Goal: Task Accomplishment & Management: Use online tool/utility

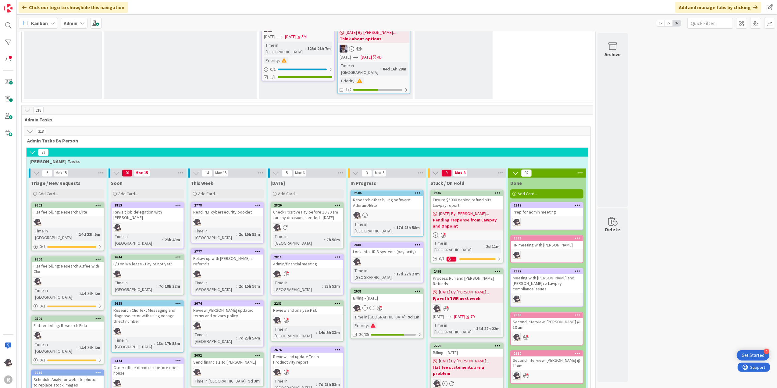
scroll to position [1057, 0]
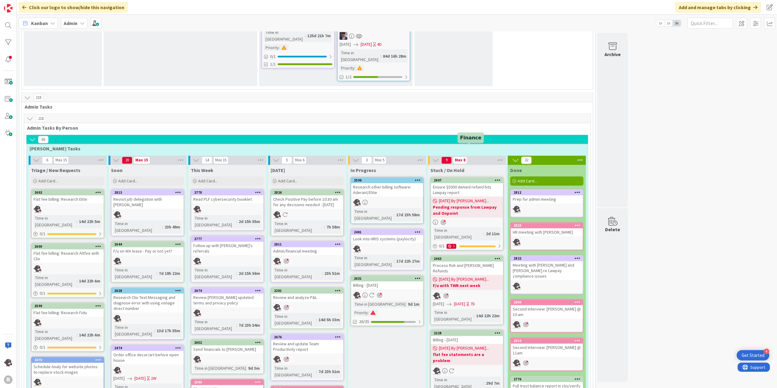
click at [479, 257] on div "2463" at bounding box center [468, 259] width 69 height 4
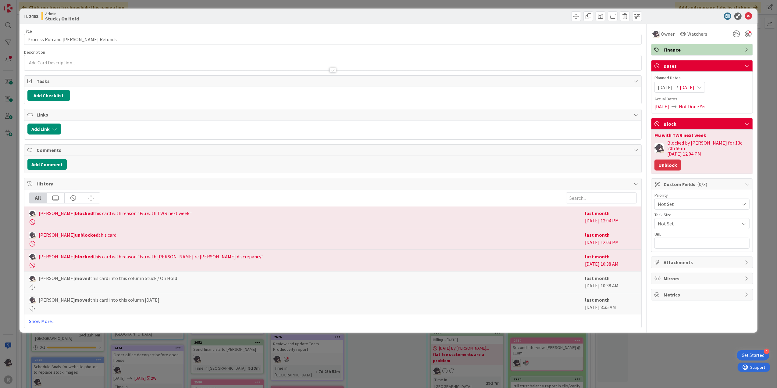
click at [673, 161] on button "Unblock" at bounding box center [667, 164] width 27 height 11
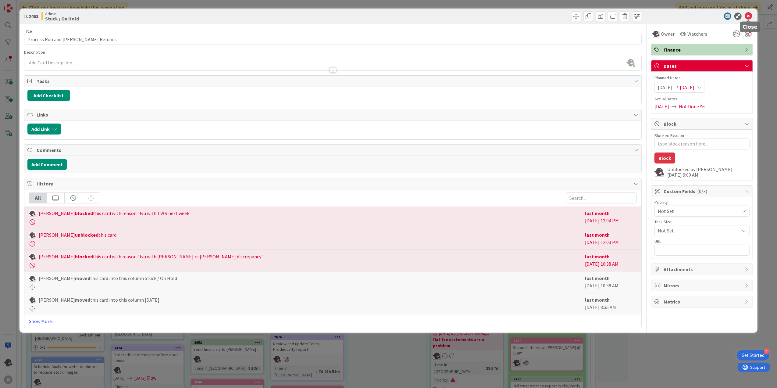
click at [747, 14] on icon at bounding box center [748, 15] width 7 height 7
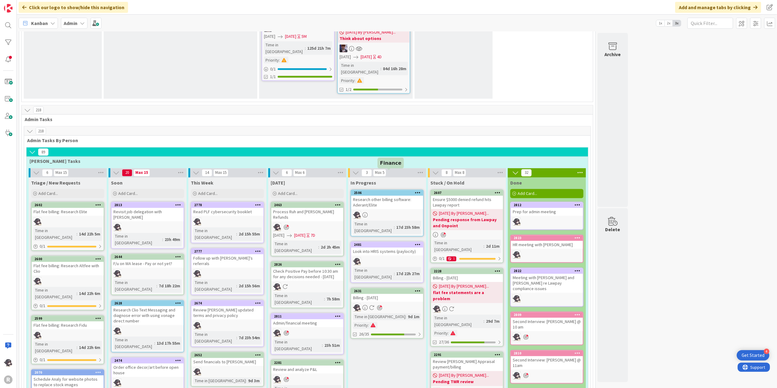
click at [376, 289] on div "2631" at bounding box center [388, 291] width 69 height 4
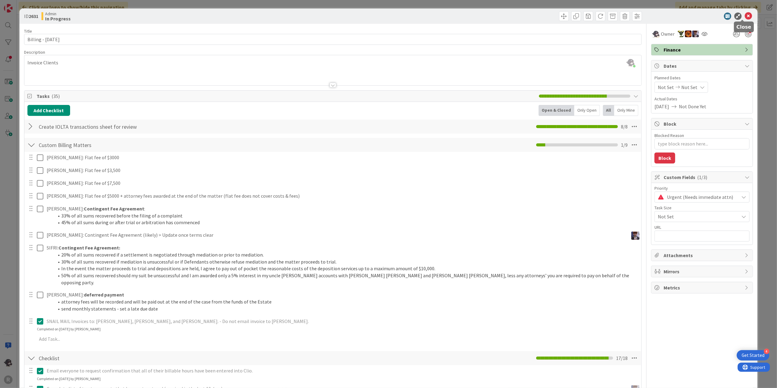
click at [745, 15] on icon at bounding box center [748, 15] width 7 height 7
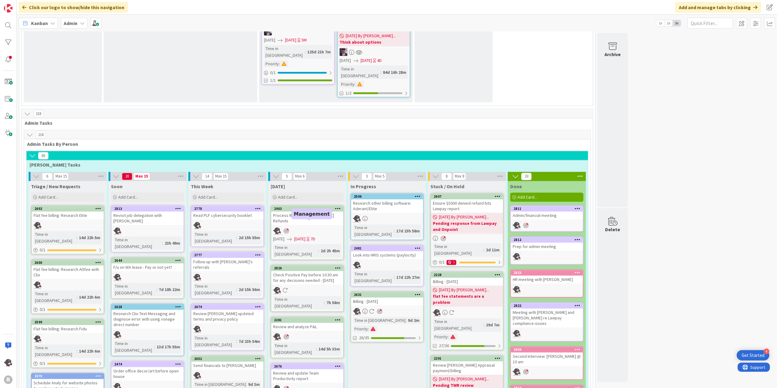
scroll to position [1027, 0]
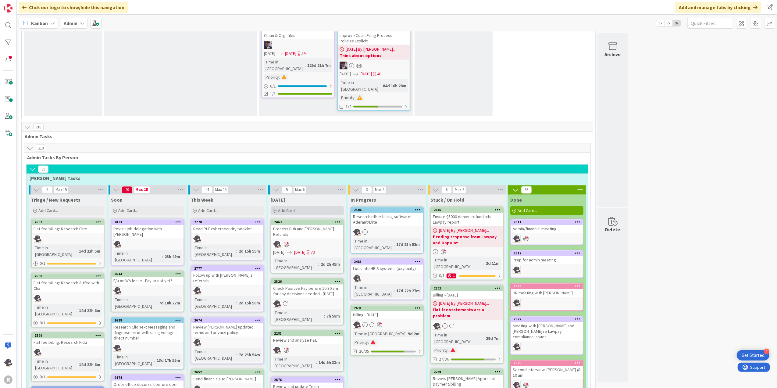
click at [312, 206] on div "Add Card..." at bounding box center [307, 210] width 73 height 9
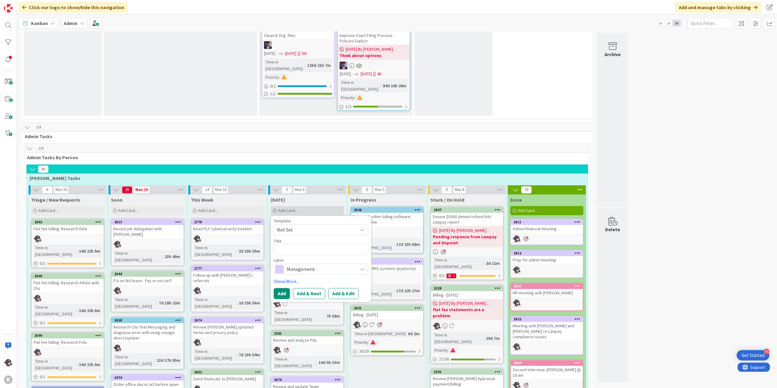
type textarea "x"
type textarea "S"
type textarea "x"
type textarea "SJ"
type textarea "x"
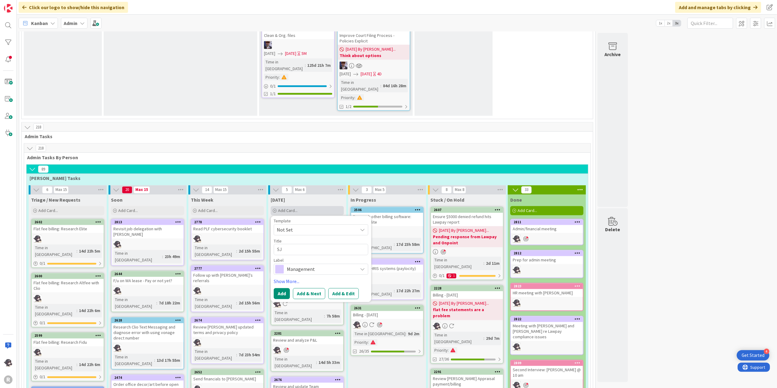
type textarea "SJR"
type textarea "x"
type textarea "SJ"
type textarea "x"
type textarea "S"
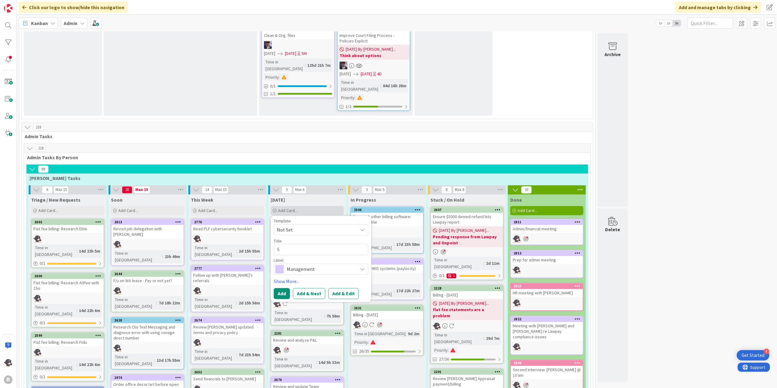
type textarea "x"
type textarea "SH"
type textarea "x"
type textarea "SHR"
type textarea "x"
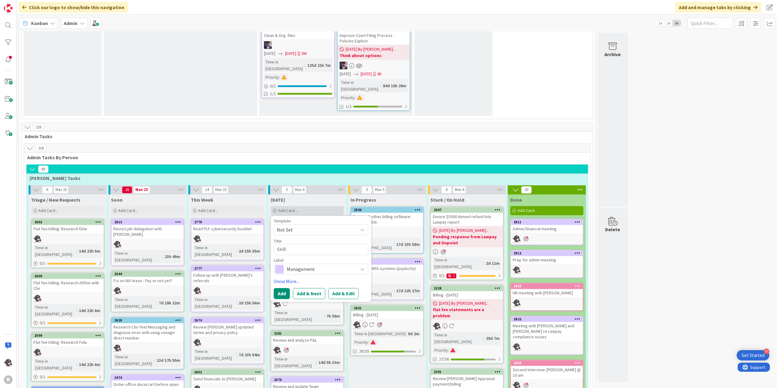
type textarea "SHRM"
type textarea "x"
type textarea "SHRM"
type textarea "x"
type textarea "SHRM S"
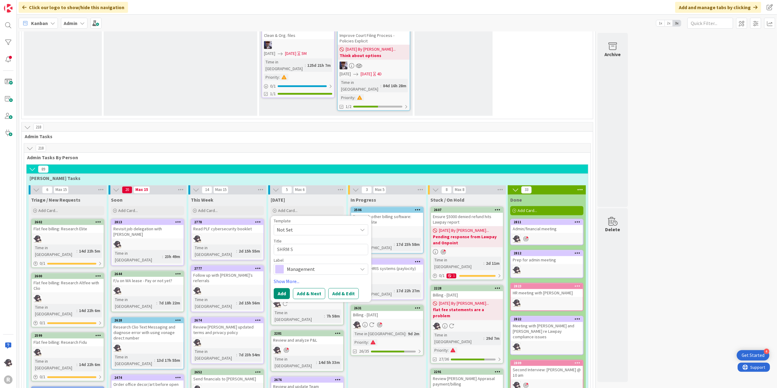
type textarea "x"
type textarea "SHRM St"
type textarea "x"
type textarea "SHRM Stu"
type textarea "x"
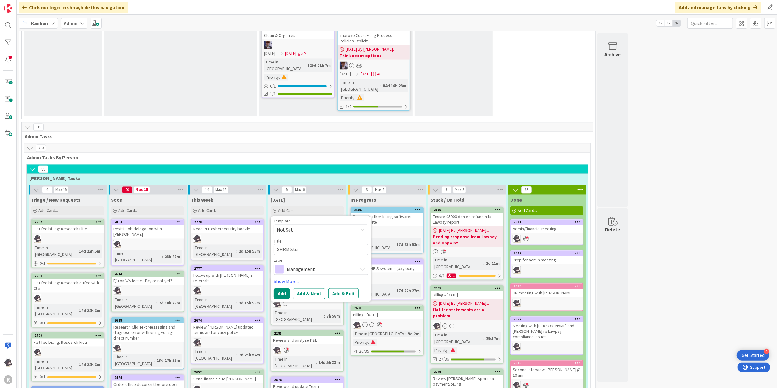
type textarea "SHRM Stud"
type textarea "x"
type textarea "SHRM Study"
click at [293, 278] on link "Show More..." at bounding box center [321, 281] width 95 height 7
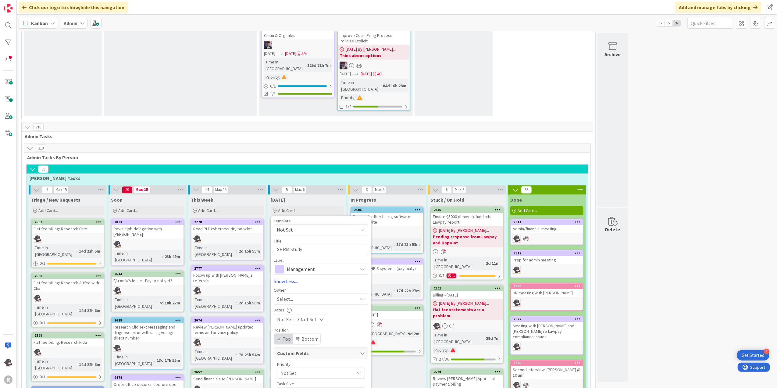
click at [304, 295] on div "Select..." at bounding box center [317, 298] width 80 height 7
click at [303, 334] on span "[PERSON_NAME]" at bounding box center [312, 338] width 30 height 9
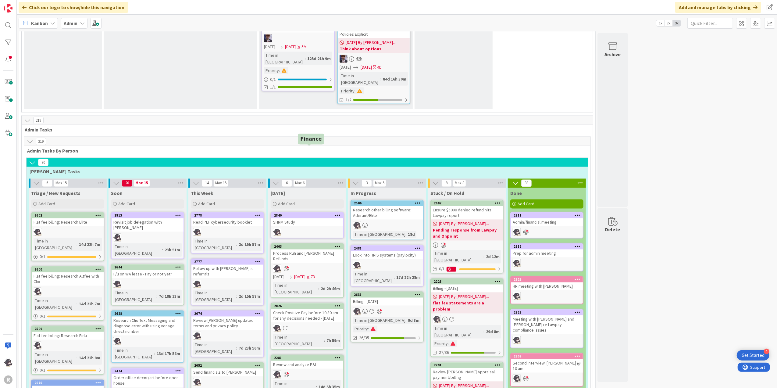
scroll to position [1025, 0]
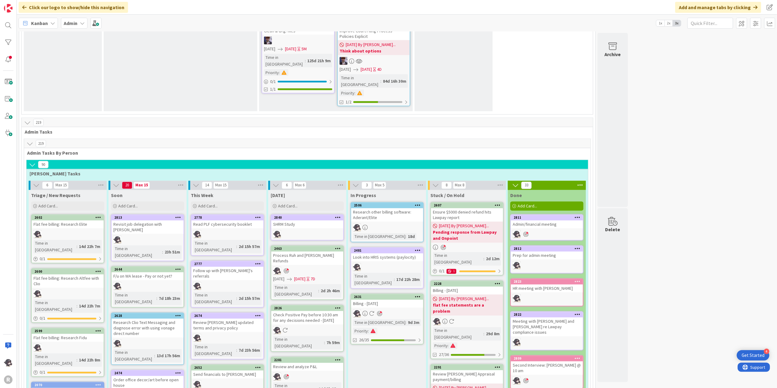
click at [338, 215] on icon at bounding box center [338, 217] width 6 height 4
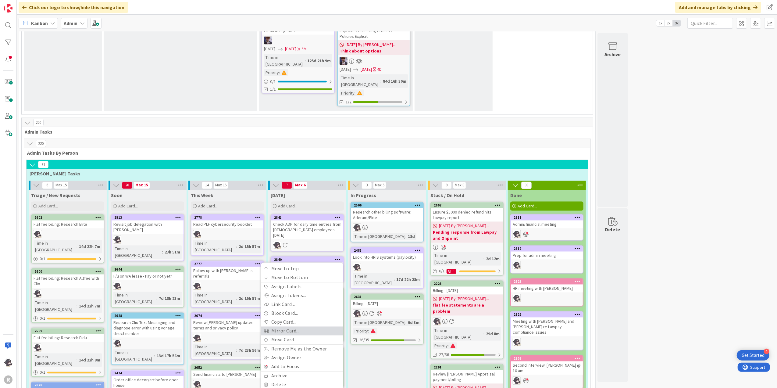
click at [287, 326] on link "Mirror Card..." at bounding box center [302, 330] width 82 height 9
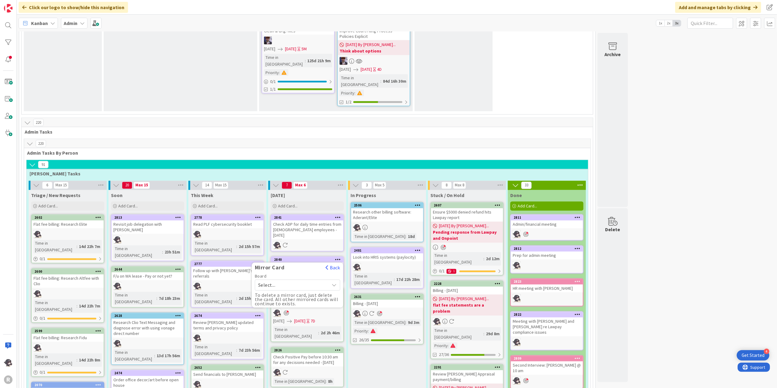
click at [335, 262] on div "Mirror Card Back Board Select... To delete a mirror card, just delete the card.…" at bounding box center [297, 284] width 91 height 45
click at [333, 264] on button "Back" at bounding box center [332, 267] width 15 height 7
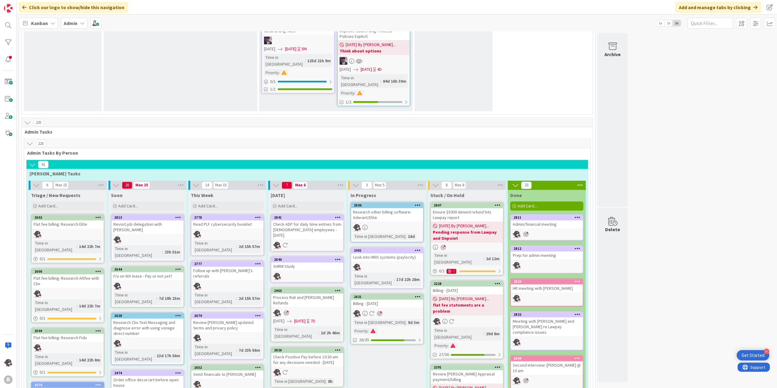
click at [338, 257] on icon at bounding box center [338, 259] width 6 height 4
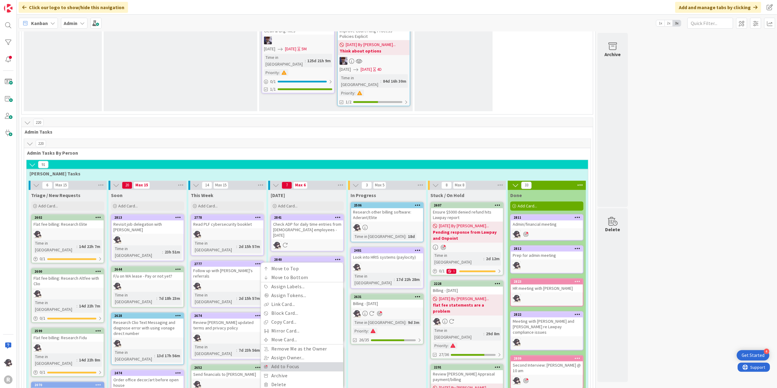
click at [293, 362] on link "Add to Focus" at bounding box center [302, 366] width 82 height 9
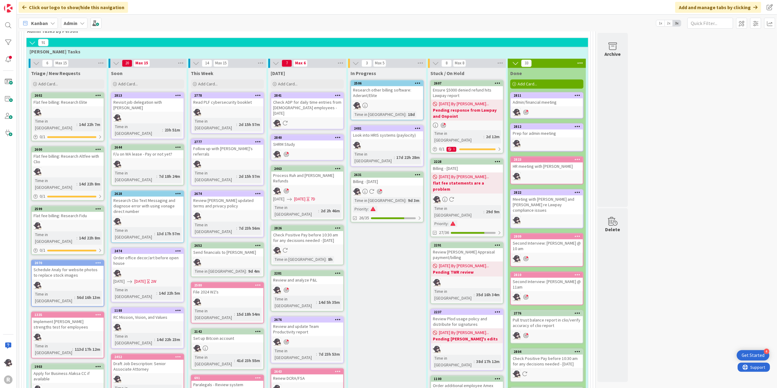
scroll to position [1106, 0]
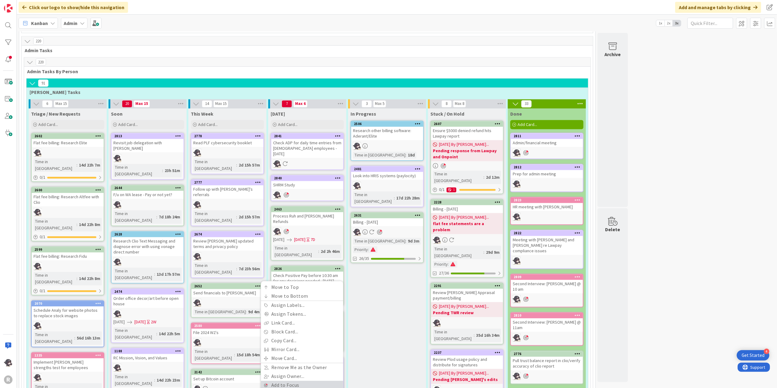
click at [288, 381] on link "Add to Focus" at bounding box center [302, 385] width 82 height 9
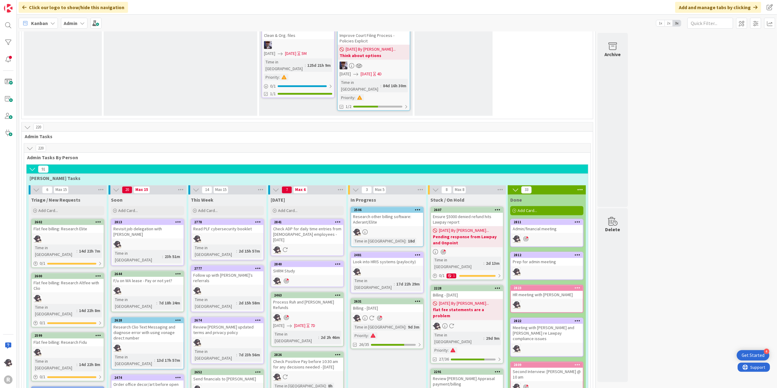
scroll to position [1068, 0]
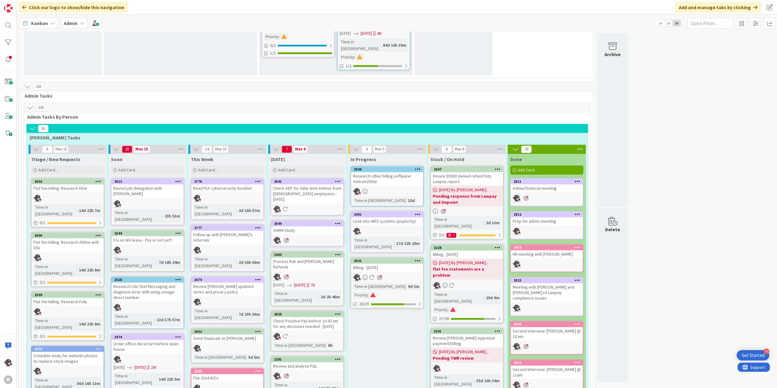
click at [40, 24] on span "Kanban" at bounding box center [39, 23] width 17 height 7
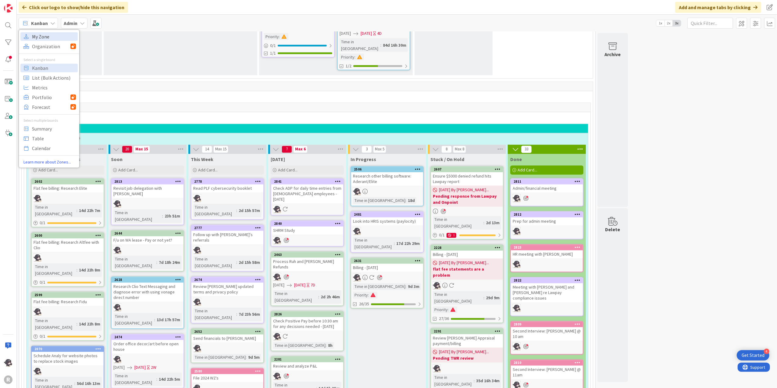
click at [37, 34] on span "My Zone" at bounding box center [54, 36] width 44 height 9
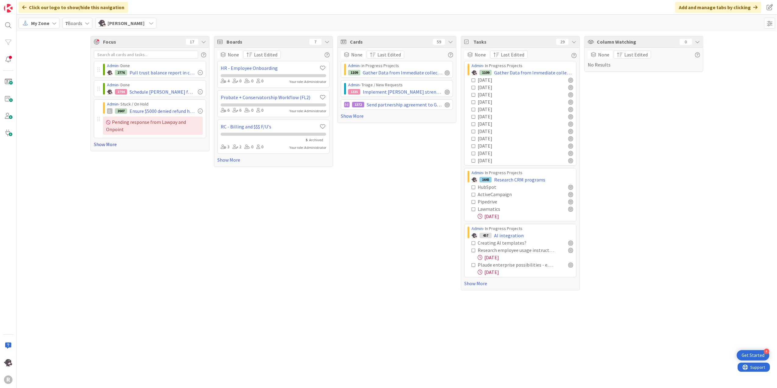
click at [106, 146] on link "Show More" at bounding box center [150, 144] width 112 height 7
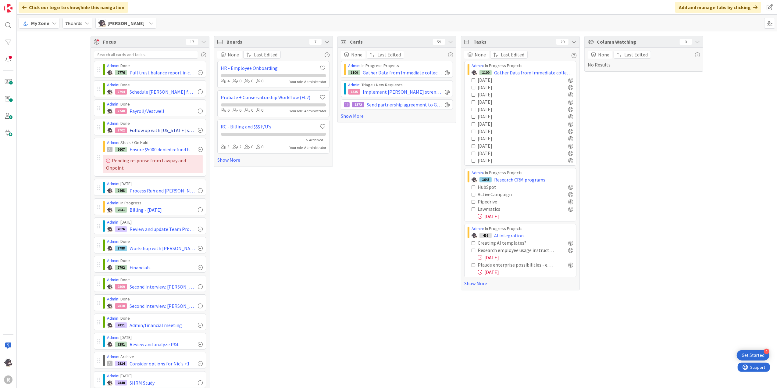
click at [198, 130] on div at bounding box center [200, 130] width 5 height 5
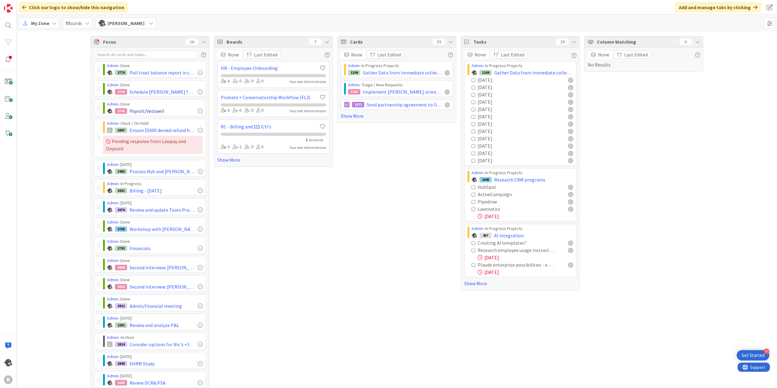
click at [198, 111] on div at bounding box center [200, 111] width 5 height 5
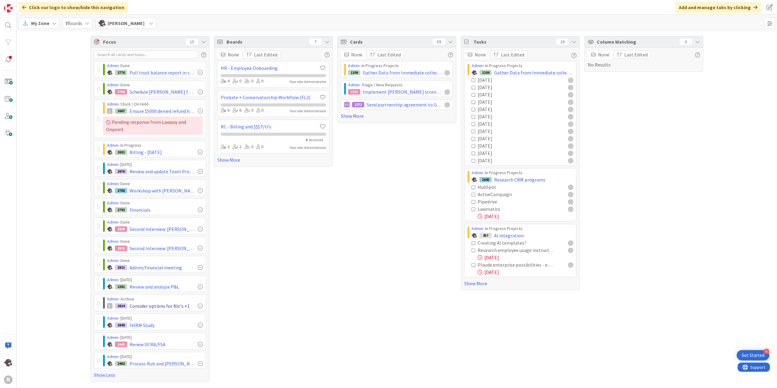
click at [198, 308] on div at bounding box center [200, 305] width 5 height 5
click at [41, 21] on span "My Zone" at bounding box center [40, 23] width 18 height 7
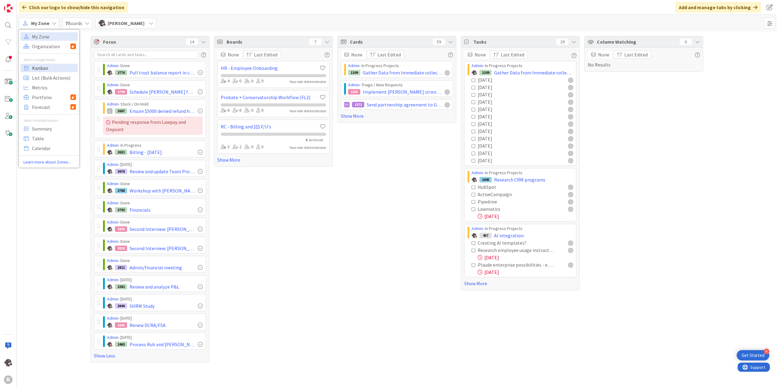
click at [35, 68] on span "Kanban" at bounding box center [54, 67] width 44 height 9
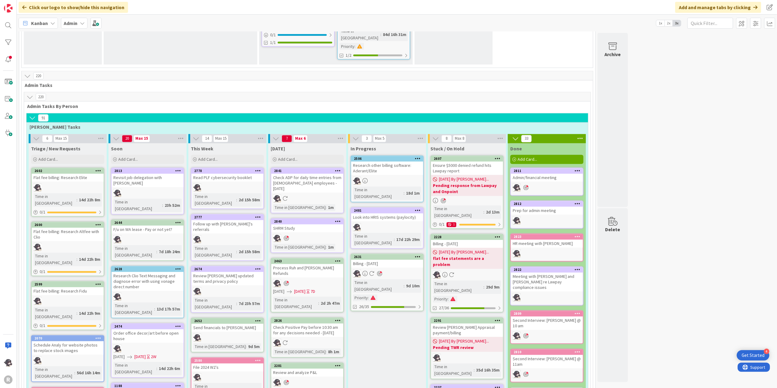
scroll to position [1097, 0]
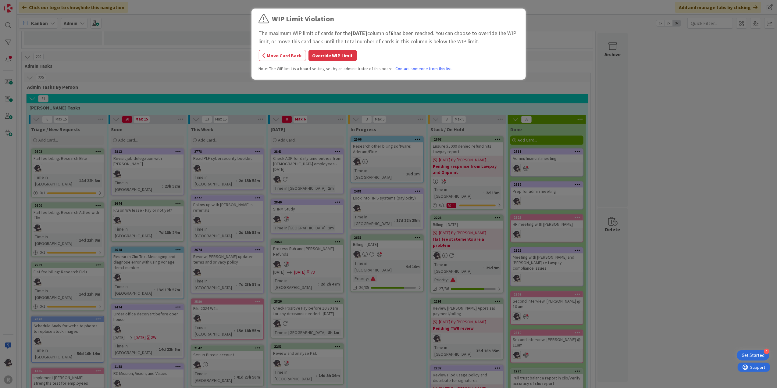
click at [330, 65] on div "WIP Limit Violation The maximum WIP limit of cards for the [DATE] column of 6 h…" at bounding box center [389, 44] width 260 height 63
click at [338, 56] on button "Override WIP Limit" at bounding box center [333, 55] width 48 height 11
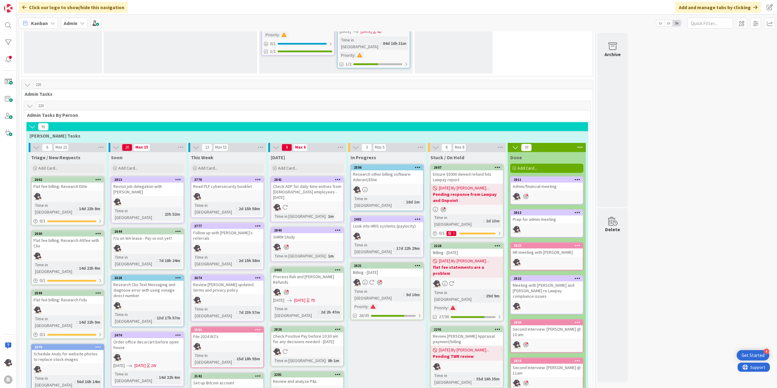
scroll to position [1057, 0]
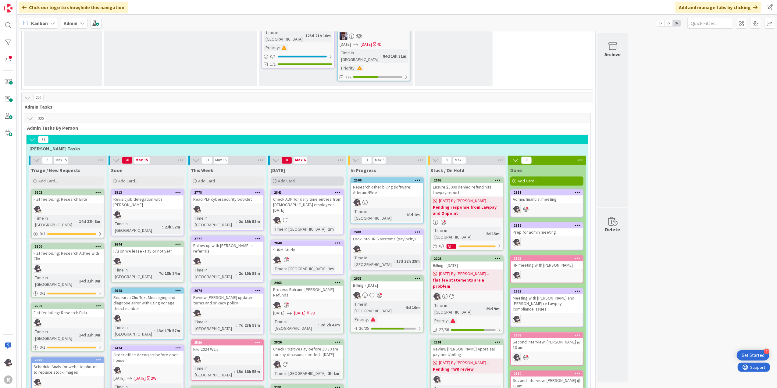
click at [323, 177] on div "Add Card..." at bounding box center [307, 181] width 73 height 9
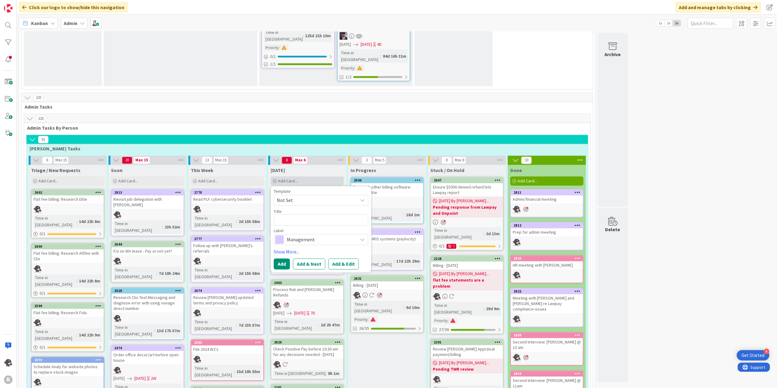
type textarea "x"
type textarea "S"
type textarea "x"
type textarea "Sc"
type textarea "x"
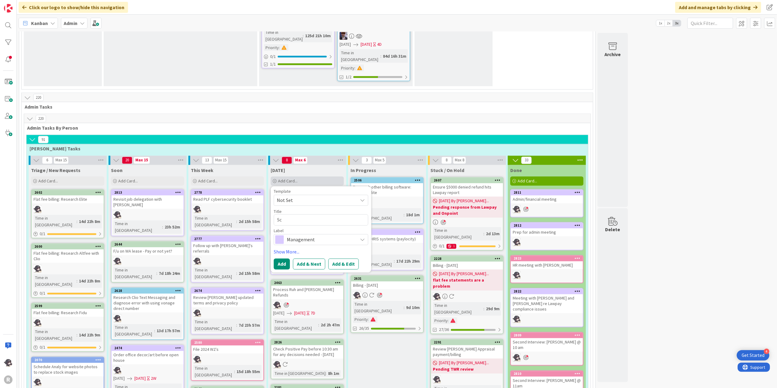
type textarea "Sch"
type textarea "x"
type textarea "Sche"
type textarea "x"
type textarea "Sched"
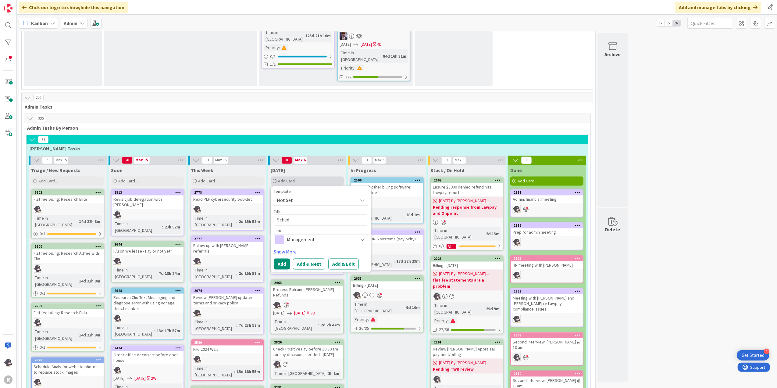
type textarea "x"
type textarea "Schedu"
type textarea "x"
type textarea "Schedul"
type textarea "x"
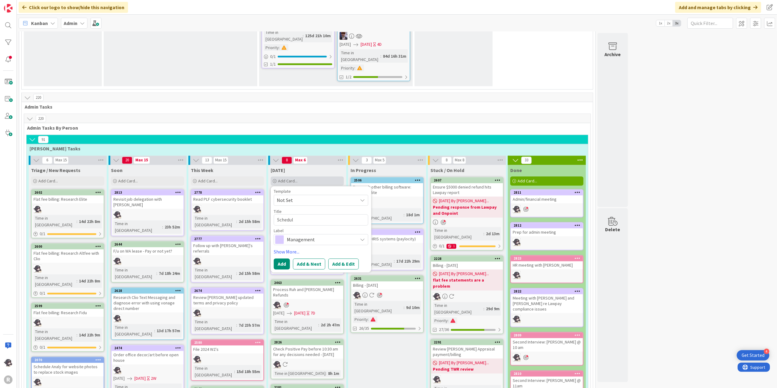
type textarea "Schedule"
type textarea "x"
type textarea "Schedule"
type textarea "x"
type textarea "Schedule I"
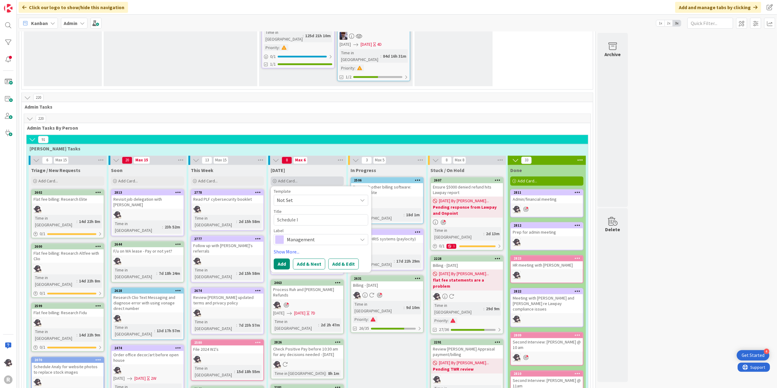
type textarea "x"
type textarea "Schedule In"
type textarea "x"
type textarea "Schedule In-"
type textarea "x"
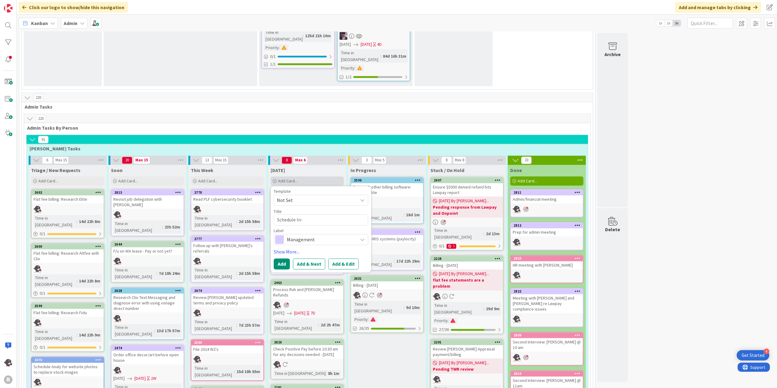
type textarea "Schedule In-p"
type textarea "x"
type textarea "Schedule In-pe"
type textarea "x"
type textarea "Schedule In-pers"
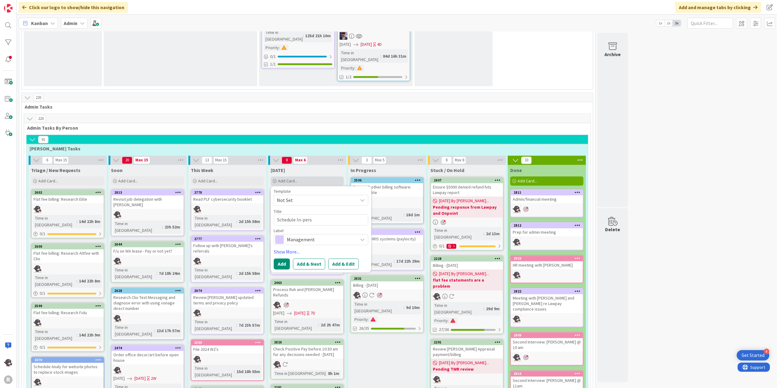
type textarea "x"
type textarea "Schedule In-perso"
type textarea "x"
type textarea "Schedule In-person"
type textarea "x"
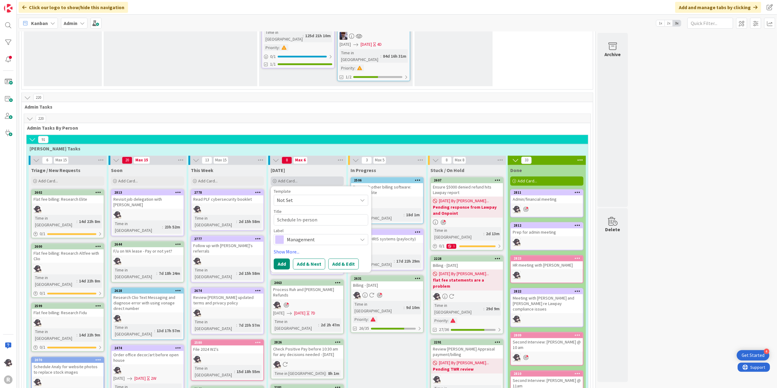
type textarea "Schedule In-person"
type textarea "x"
type textarea "Schedule In-person i"
type textarea "x"
type textarea "Schedule In-person in"
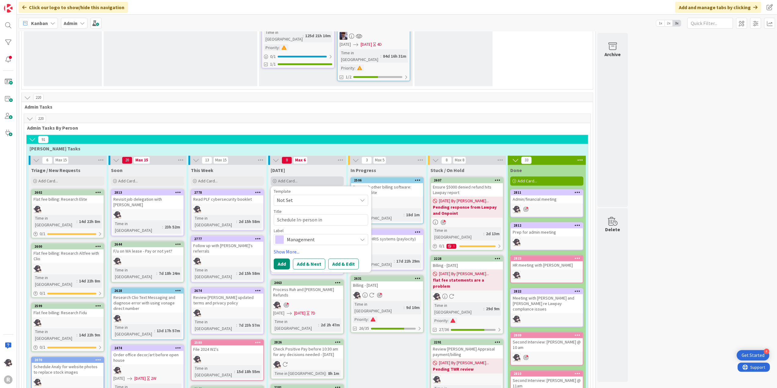
type textarea "x"
type textarea "Schedule In-person int"
type textarea "x"
type textarea "Schedule In-person inte"
type textarea "x"
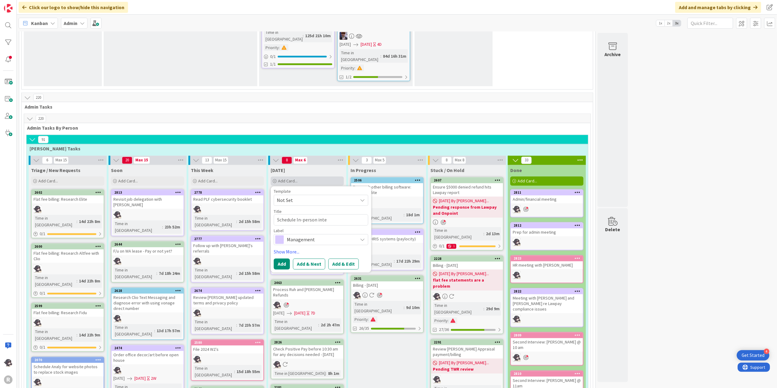
type textarea "Schedule In-person inter"
type textarea "x"
type textarea "Schedule In-person interv"
type textarea "x"
type textarea "Schedule In-person intervi"
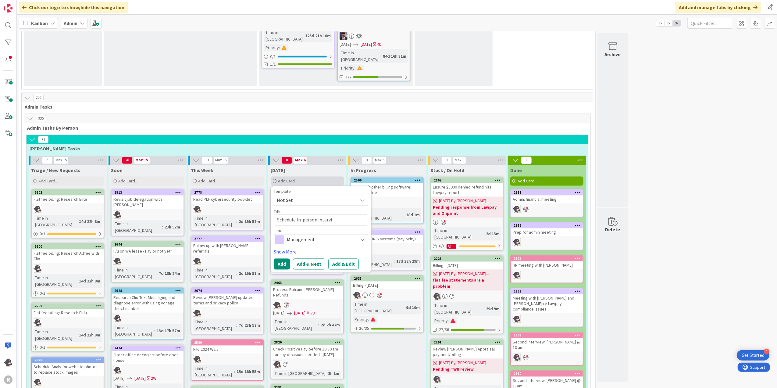
type textarea "x"
type textarea "Schedule In-person intervie"
type textarea "x"
type textarea "Schedule In-person interview"
type textarea "x"
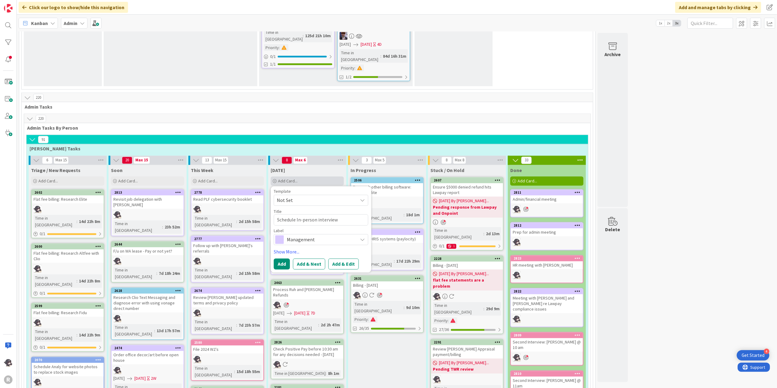
type textarea "Schedule In-person interview:"
type textarea "x"
type textarea "Schedule In-person interview:"
type textarea "x"
type textarea "Schedule In-person interview: G"
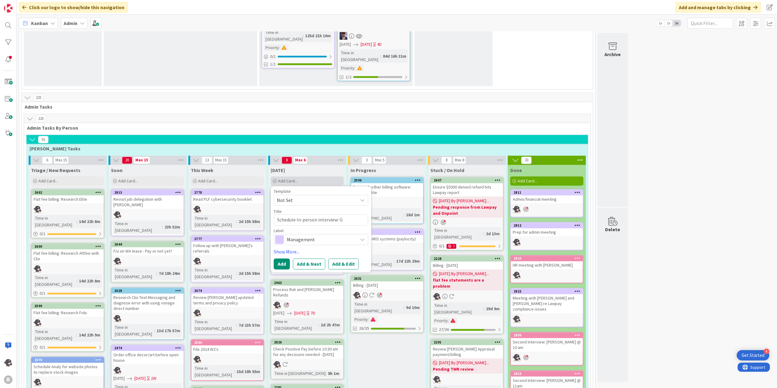
type textarea "x"
type textarea "Schedule In-person interview: Ga"
type textarea "x"
type textarea "Schedule In-person interview: Gab"
type textarea "x"
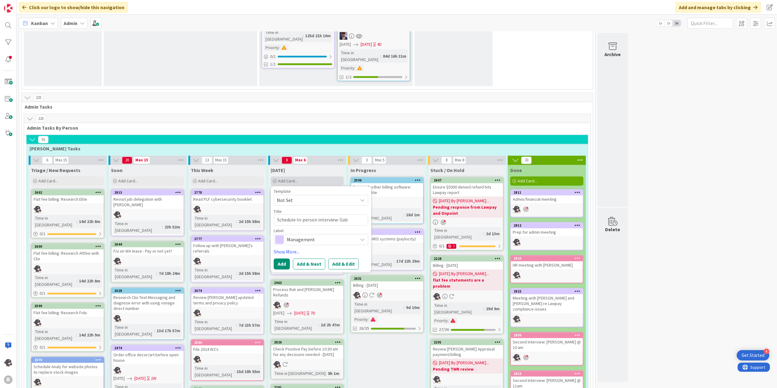
type textarea "Schedule In-person interview: Gabr"
type textarea "x"
type textarea "Schedule In-person interview: [PERSON_NAME]"
type textarea "x"
type textarea "Schedule In-person interview: [PERSON_NAME]"
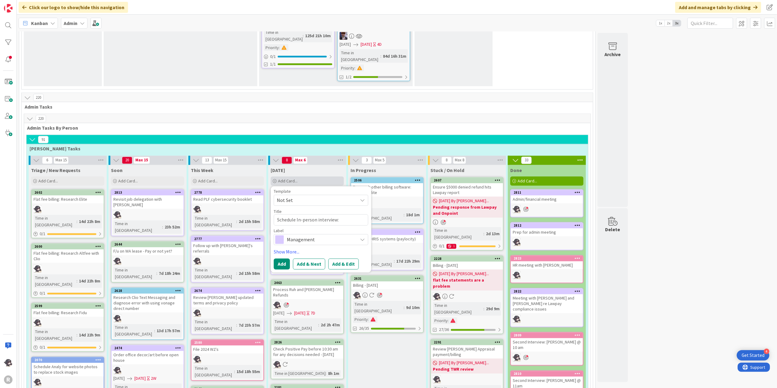
type textarea "x"
type textarea "Schedule In-person interview: [PERSON_NAME]"
type textarea "x"
type textarea "Schedule In-person interview: [PERSON_NAME]"
type textarea "x"
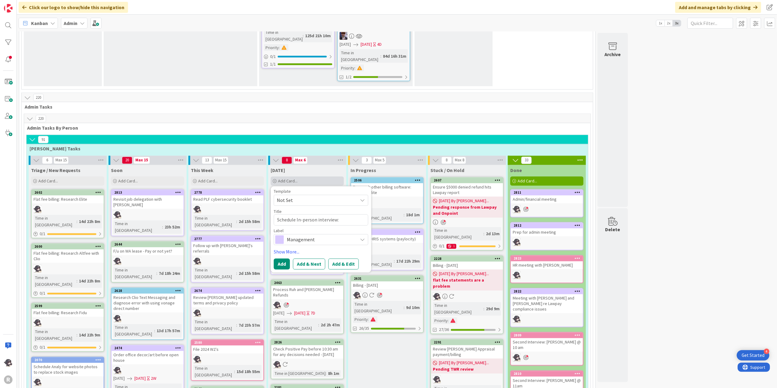
type textarea "Schedule In-person interview: [PERSON_NAME]"
type textarea "x"
type textarea "Schedule In-person interview: [PERSON_NAME]"
type textarea "x"
type textarea "Schedule In-person interview: [PERSON_NAME]"
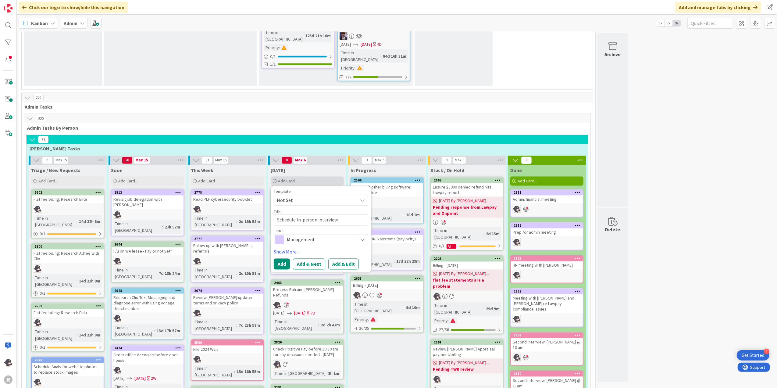
type textarea "x"
type textarea "Schedule In-person interview: [PERSON_NAME]"
type textarea "x"
type textarea "Schedule In-person interview: [PERSON_NAME]"
type textarea "x"
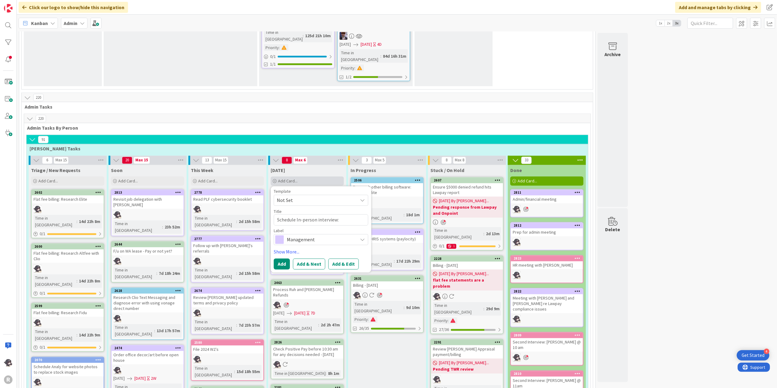
type textarea "Schedule In-person interview: [PERSON_NAME]"
type textarea "x"
type textarea "Schedule In-person interview: [PERSON_NAME]"
click at [320, 243] on span "Management" at bounding box center [321, 247] width 68 height 9
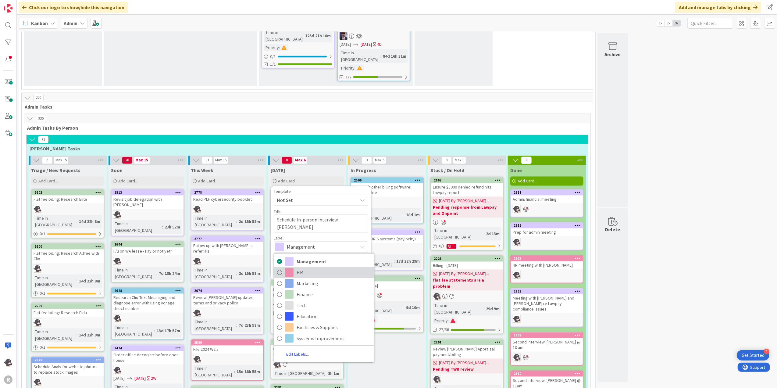
click at [305, 268] on span "HR" at bounding box center [334, 272] width 74 height 9
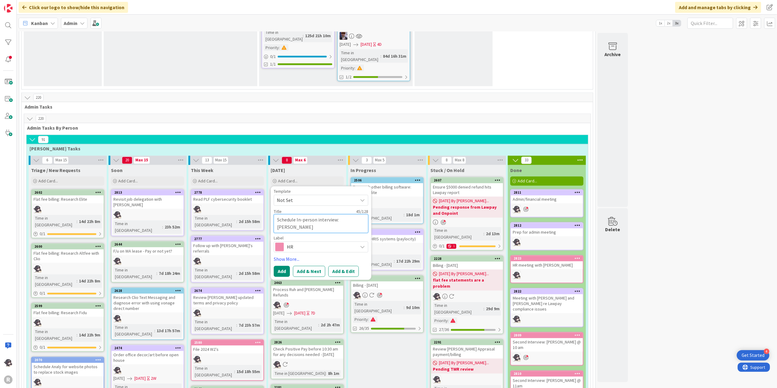
drag, startPoint x: 305, startPoint y: 123, endPoint x: 275, endPoint y: 114, distance: 31.8
click at [275, 214] on textarea "Schedule In-person interview: [PERSON_NAME]" at bounding box center [321, 223] width 95 height 19
click at [298, 255] on link "Show More..." at bounding box center [321, 258] width 95 height 7
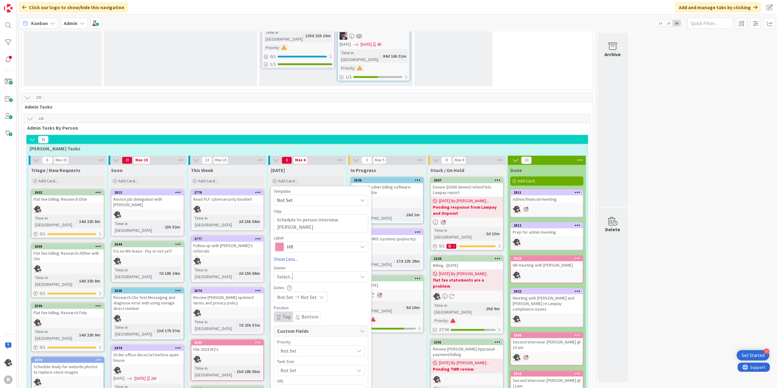
click at [293, 271] on div "Select..." at bounding box center [321, 276] width 95 height 11
drag, startPoint x: 293, startPoint y: 170, endPoint x: 304, endPoint y: 212, distance: 44.1
click at [304, 312] on span "[PERSON_NAME]" at bounding box center [312, 316] width 30 height 9
type textarea "x"
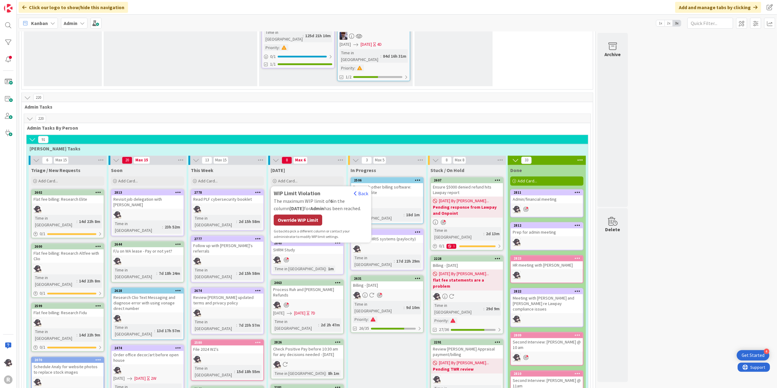
click at [296, 215] on div "Override WIP Limit" at bounding box center [298, 220] width 48 height 11
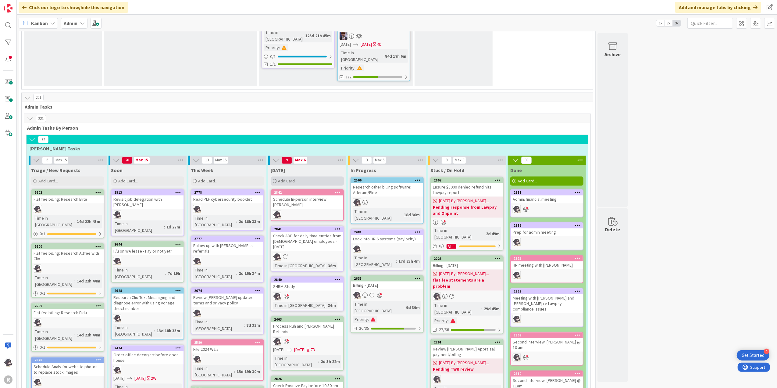
click at [291, 178] on span "Add Card..." at bounding box center [288, 180] width 20 height 5
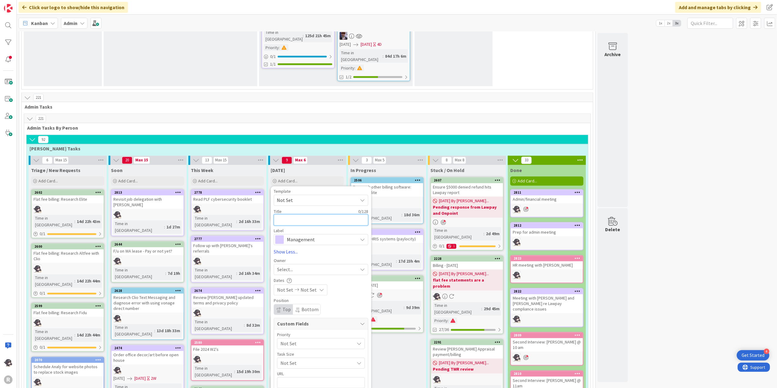
paste textarea "Schedule In-person interview: [PERSON_NAME]"
type textarea "x"
type textarea "Schedule In-person interview: [PERSON_NAME]"
drag, startPoint x: 289, startPoint y: 120, endPoint x: 338, endPoint y: 112, distance: 49.5
click at [338, 214] on textarea "Schedule In-person interview: [PERSON_NAME]" at bounding box center [321, 223] width 95 height 19
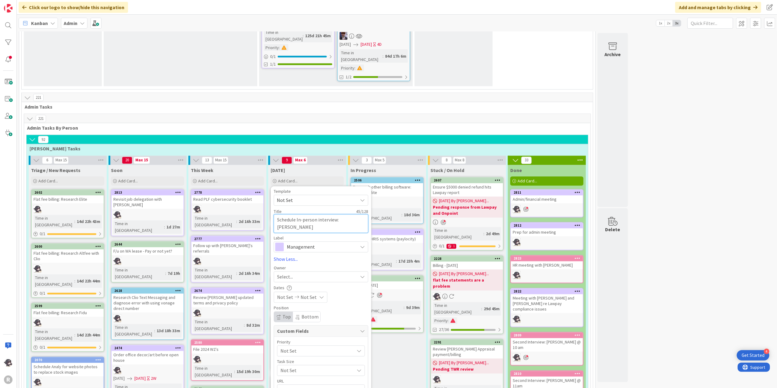
type textarea "x"
type textarea "Schedule In-person interview:O"
type textarea "x"
type textarea "Schedule In-person interview:"
type textarea "x"
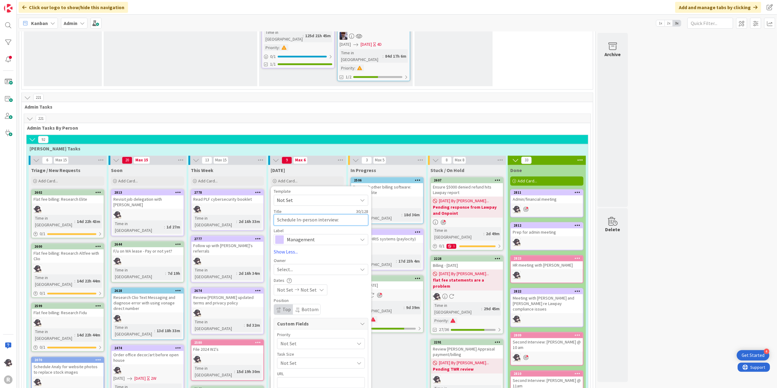
type textarea "Schedule In-person interview:"
type textarea "x"
type textarea "Schedule In-person interview: O"
type textarea "x"
type textarea "Schedule In-person interview: [PERSON_NAME]"
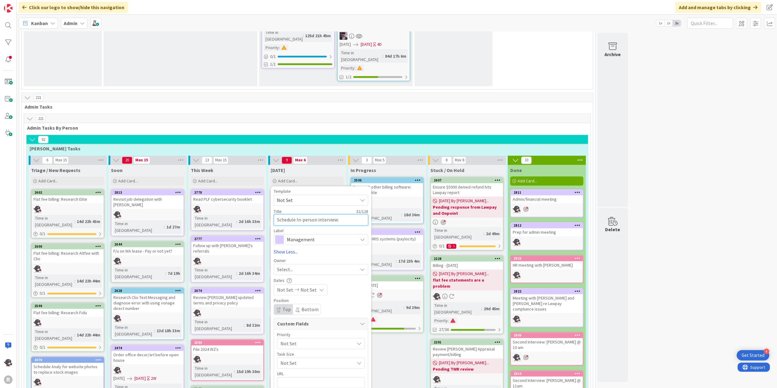
type textarea "x"
type textarea "Schedule In-person interview: [PERSON_NAME]"
type textarea "x"
type textarea "Schedule In-person interview: [PERSON_NAME]"
type textarea "x"
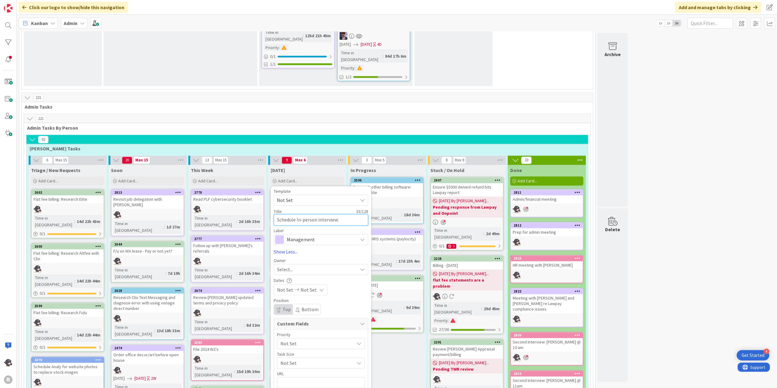
type textarea "Schedule In-person interview: [PERSON_NAME]"
type textarea "x"
type textarea "Schedule In-person interview: [PERSON_NAME]"
type textarea "x"
type textarea "Schedule In-person interview: [PERSON_NAME]"
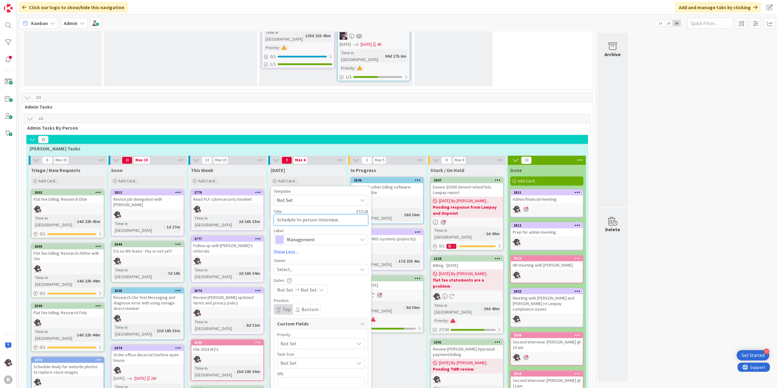
type textarea "x"
type textarea "Schedule In-person interview: [PERSON_NAME]"
type textarea "x"
type textarea "Schedule In-person interview: [PERSON_NAME]"
type textarea "x"
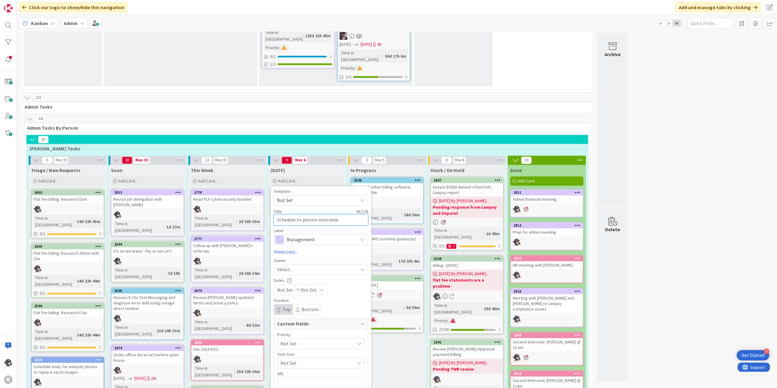
type textarea "Schedule In-person interview: [PERSON_NAME]"
type textarea "x"
type textarea "Schedule In-person interview: [PERSON_NAME]"
click at [318, 235] on span "Management" at bounding box center [321, 239] width 68 height 9
click at [296, 270] on link "Marketing" at bounding box center [324, 275] width 100 height 11
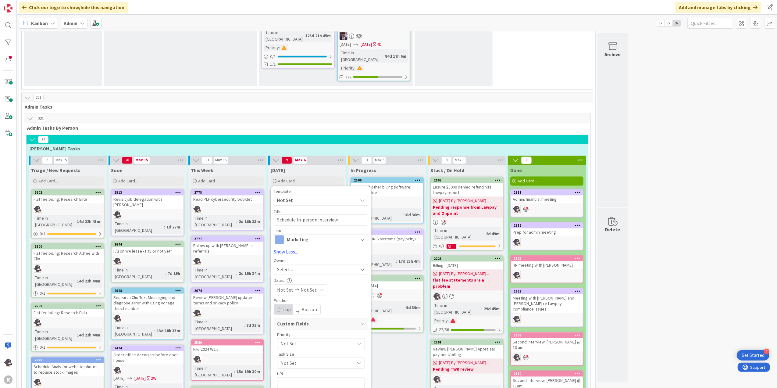
click at [299, 235] on span "Marketing" at bounding box center [321, 239] width 68 height 9
click at [297, 259] on link "HR" at bounding box center [324, 264] width 100 height 11
click at [288, 266] on span "Select..." at bounding box center [285, 269] width 16 height 7
click at [288, 303] on link "[PERSON_NAME]" at bounding box center [324, 309] width 100 height 12
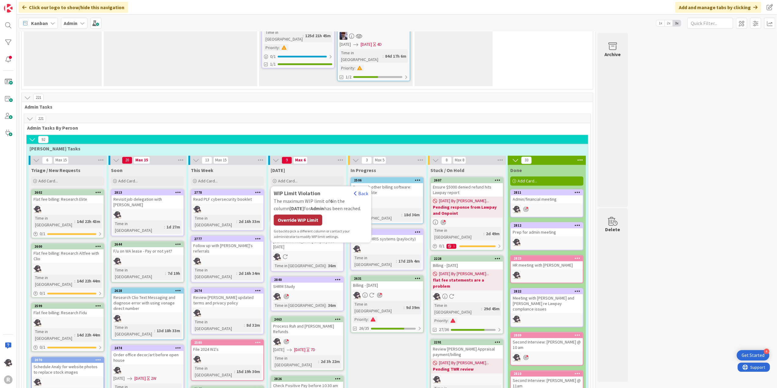
click at [301, 215] on div "Override WIP Limit" at bounding box center [298, 220] width 48 height 11
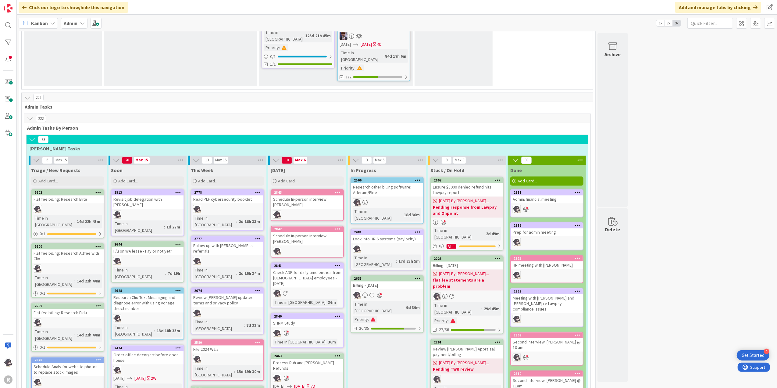
click at [340, 227] on icon at bounding box center [338, 229] width 6 height 4
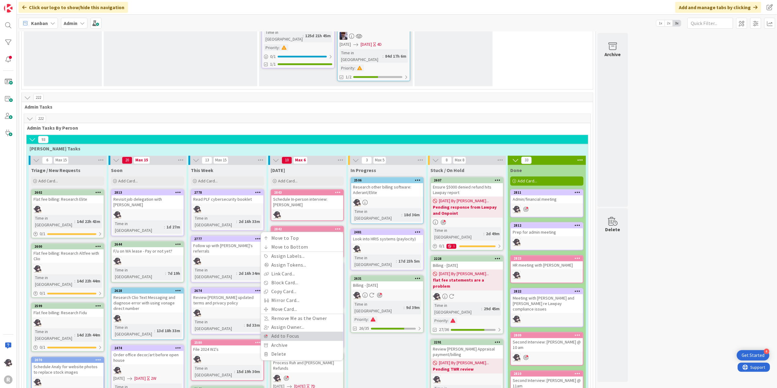
click at [292, 332] on link "Add to Focus" at bounding box center [302, 336] width 82 height 9
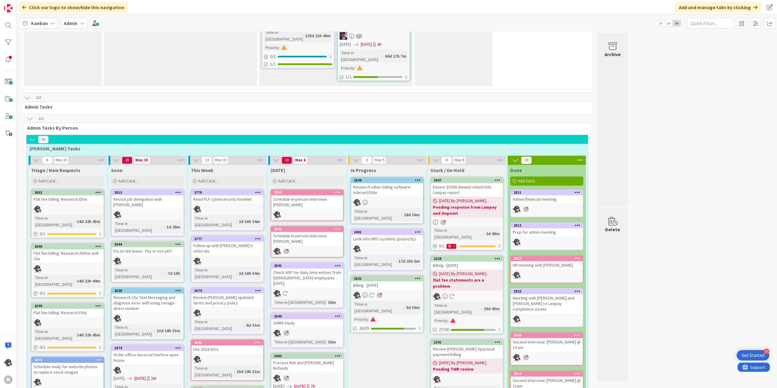
click at [341, 190] on icon at bounding box center [338, 192] width 6 height 4
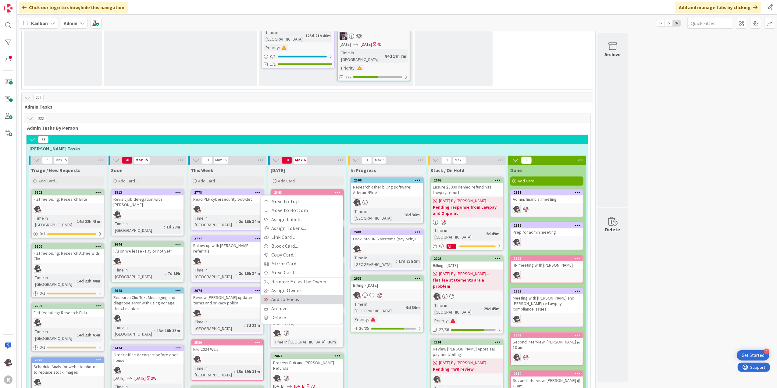
click at [296, 295] on link "Add to Focus" at bounding box center [302, 299] width 82 height 9
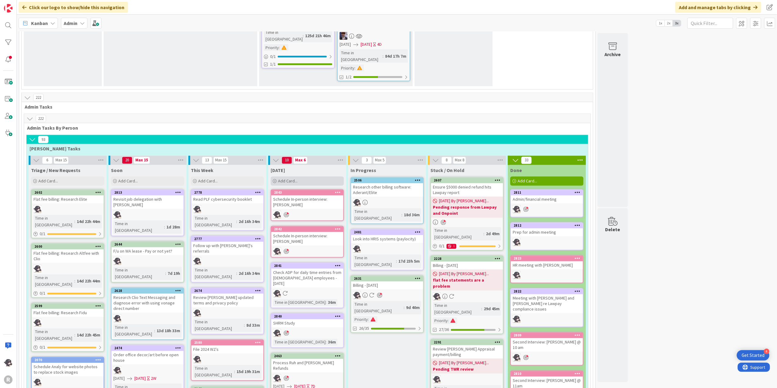
click at [306, 177] on div "Add Card..." at bounding box center [307, 181] width 73 height 9
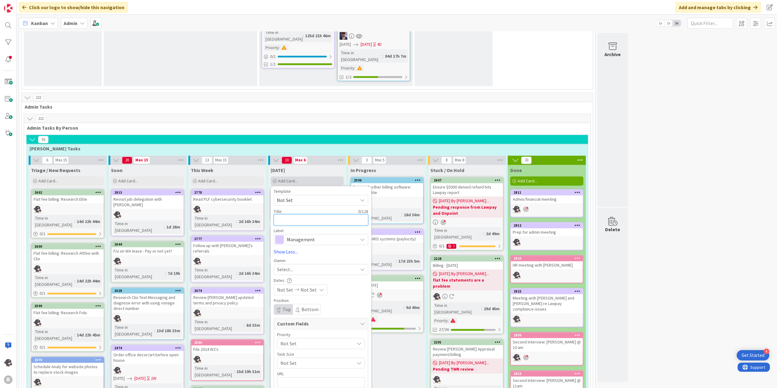
type textarea "x"
type textarea "I"
type textarea "x"
type textarea "IO"
type textarea "x"
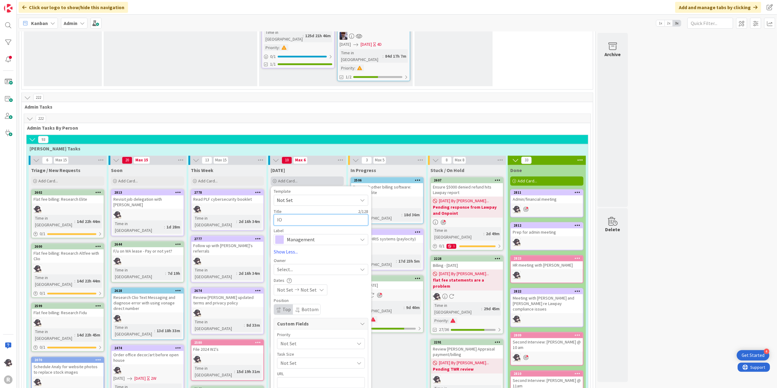
type textarea "IOT"
type textarea "x"
type textarea "IOTL"
type textarea "x"
type textarea "IOT"
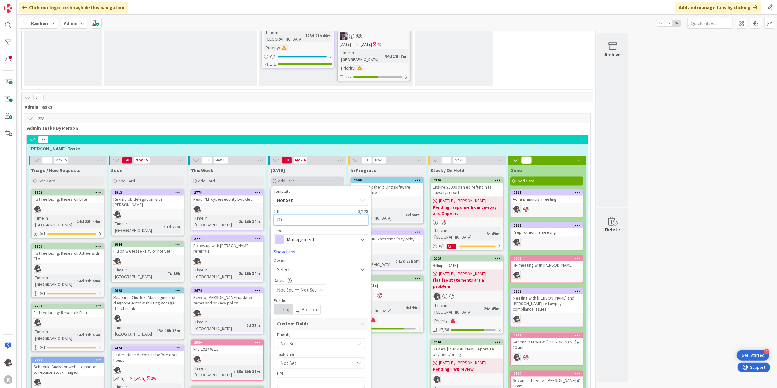
type textarea "x"
type textarea "IO"
type textarea "x"
type textarea "IOL"
type textarea "x"
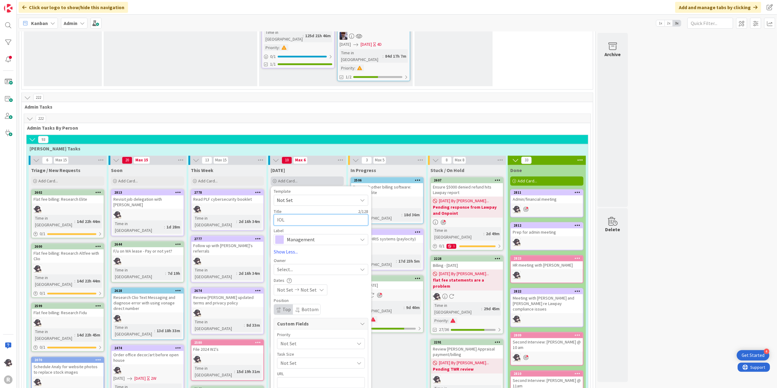
type textarea "IOLT"
type textarea "x"
type textarea "IOLTA"
type textarea "x"
type textarea "IOLTA"
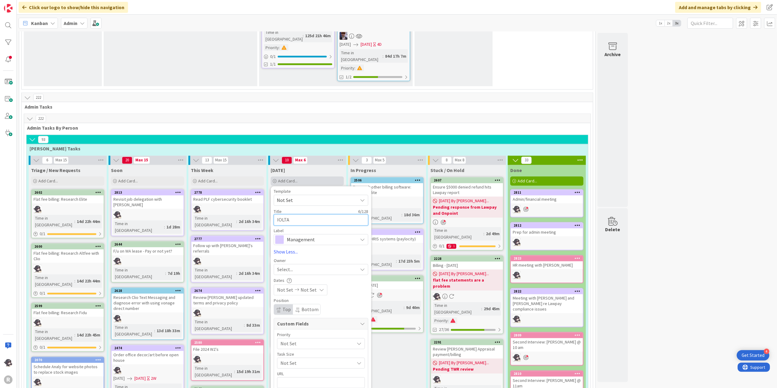
type textarea "x"
type textarea "IOLTA t"
type textarea "x"
type textarea "IOLTA tr"
type textarea "x"
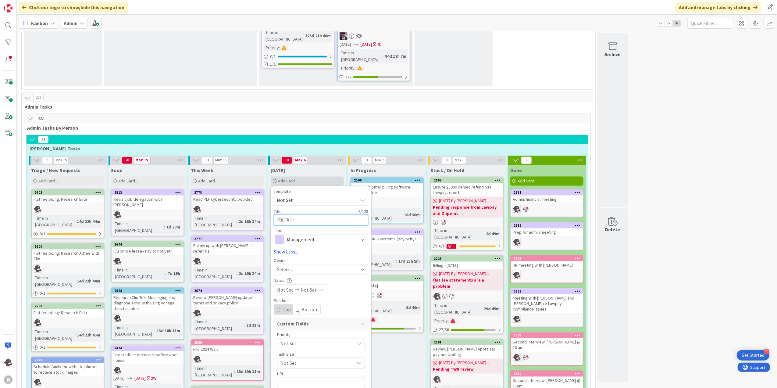
type textarea "IOLTA tra"
type textarea "x"
type textarea "IOLTA [PERSON_NAME]"
type textarea "x"
type textarea "IOLTA trans"
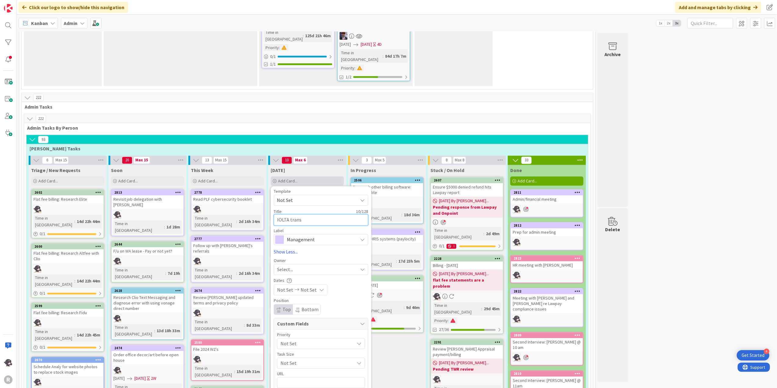
type textarea "x"
type textarea "IOLTA transf"
type textarea "x"
type textarea "IOLTA transfe"
type textarea "x"
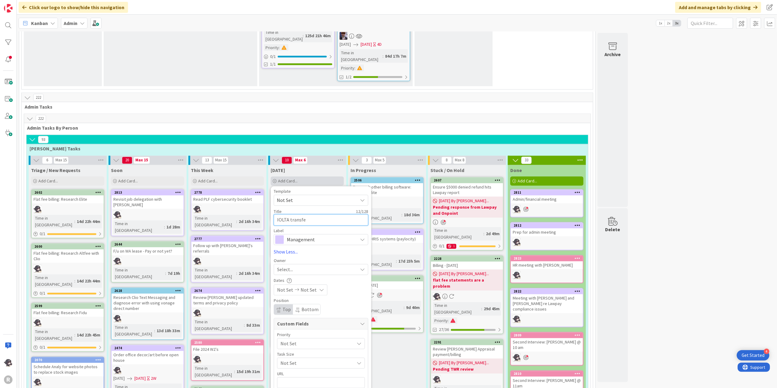
type textarea "IOLTA transfer"
type textarea "x"
type textarea "IOLTA transfers"
click at [303, 266] on div "Select..." at bounding box center [317, 269] width 80 height 7
click at [299, 305] on span "[PERSON_NAME]" at bounding box center [312, 309] width 30 height 9
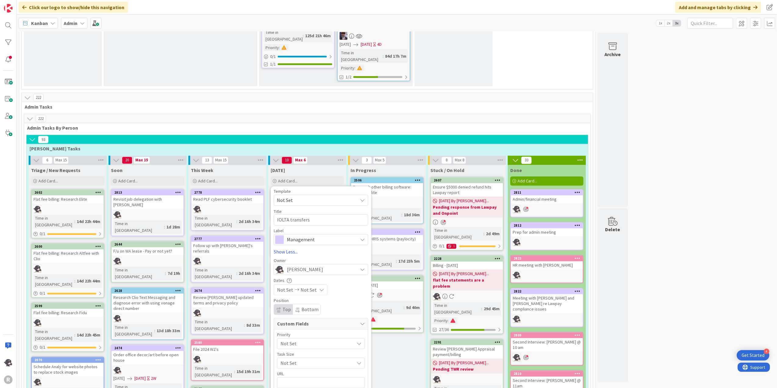
click at [300, 229] on div "Label" at bounding box center [321, 231] width 95 height 4
click at [299, 234] on div "Management" at bounding box center [321, 239] width 95 height 11
click at [310, 282] on span "Finance" at bounding box center [334, 286] width 74 height 9
type textarea "x"
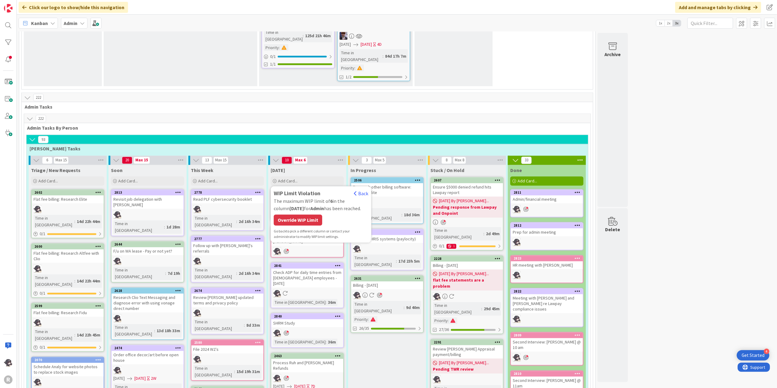
click at [316, 215] on div "Override WIP Limit" at bounding box center [298, 220] width 48 height 11
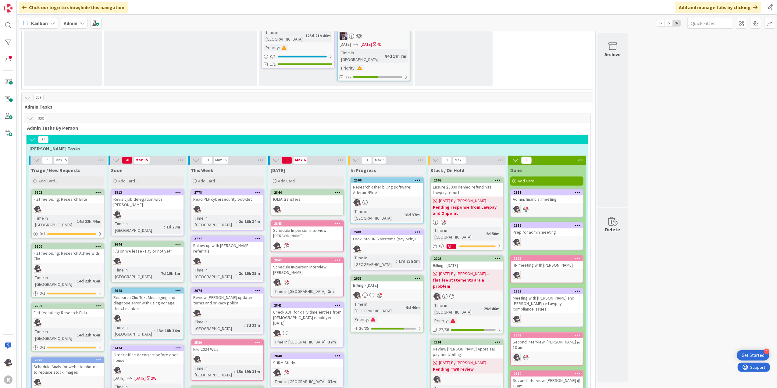
click at [338, 190] on icon at bounding box center [338, 192] width 6 height 4
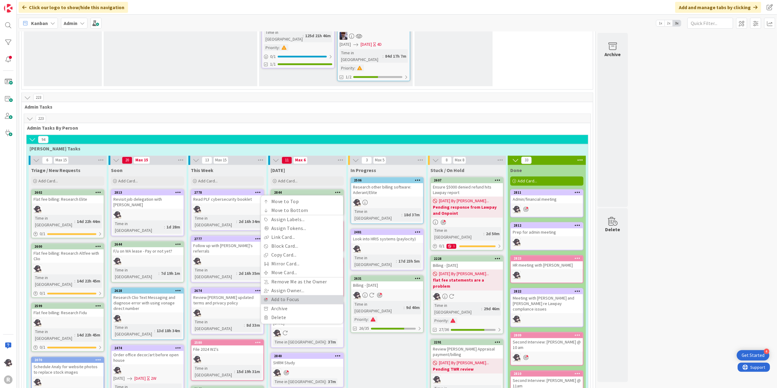
click at [294, 295] on link "Add to Focus" at bounding box center [302, 299] width 82 height 9
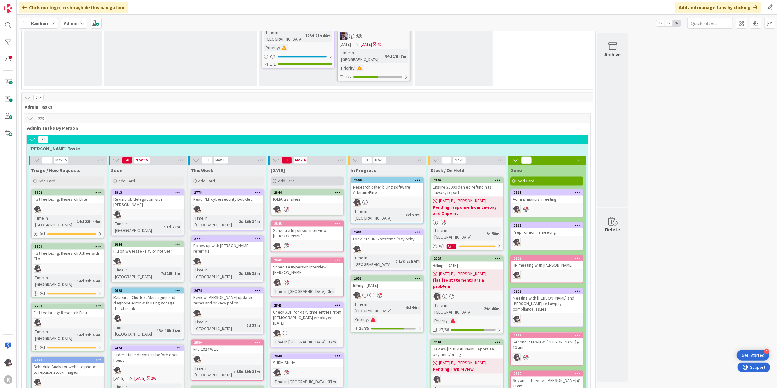
click at [303, 177] on div "Add Card..." at bounding box center [307, 181] width 73 height 9
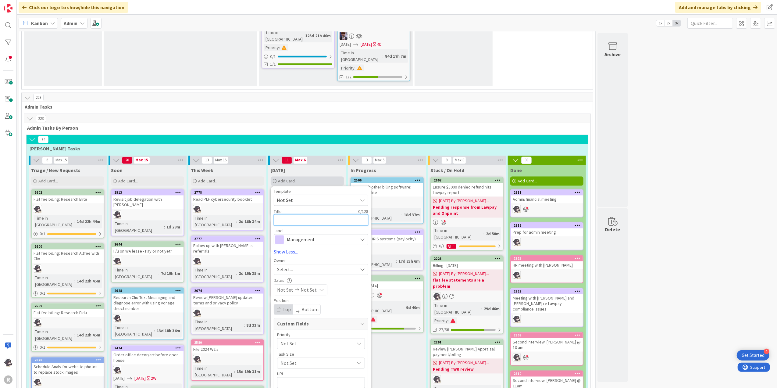
type textarea "x"
type textarea "B"
type textarea "x"
type textarea "Be"
type textarea "x"
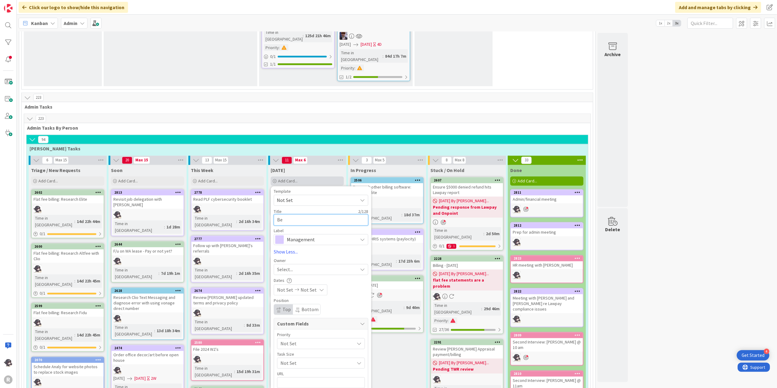
type textarea "Bee"
type textarea "x"
type textarea "Beeb"
type textarea "x"
type textarea "[PERSON_NAME]"
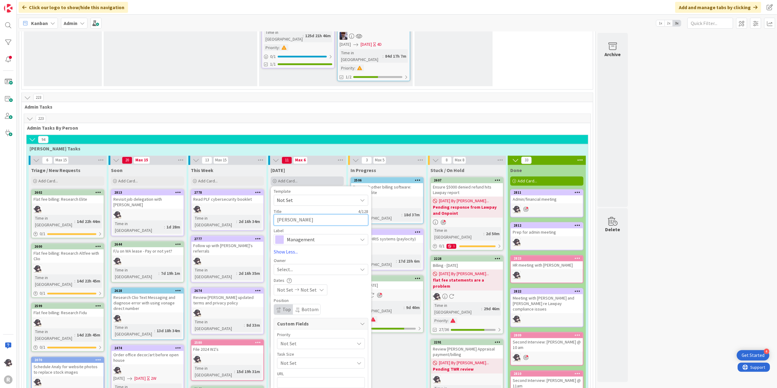
type textarea "x"
type textarea "[PERSON_NAME]"
click at [305, 235] on span "Management" at bounding box center [321, 239] width 68 height 9
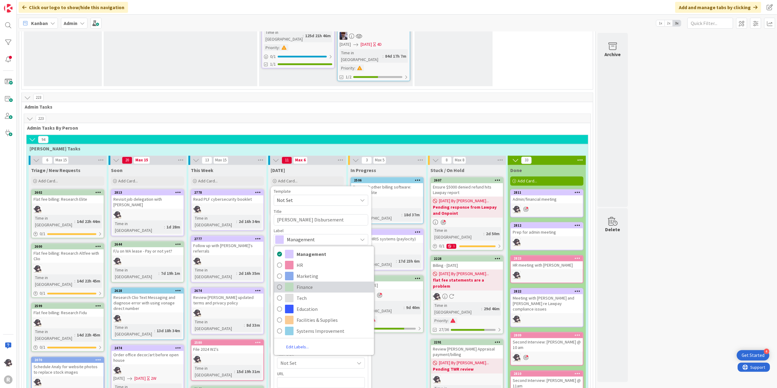
click at [309, 282] on span "Finance" at bounding box center [334, 286] width 74 height 9
click at [293, 266] on span "Select..." at bounding box center [285, 269] width 16 height 7
click at [302, 305] on span "[PERSON_NAME]" at bounding box center [312, 309] width 30 height 9
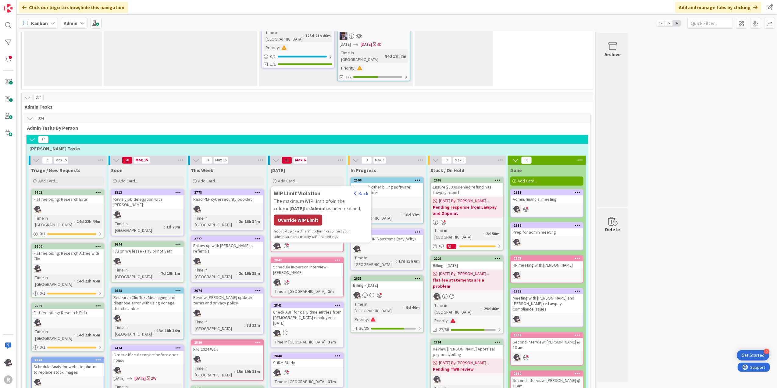
click at [305, 215] on div "Override WIP Limit" at bounding box center [298, 220] width 48 height 11
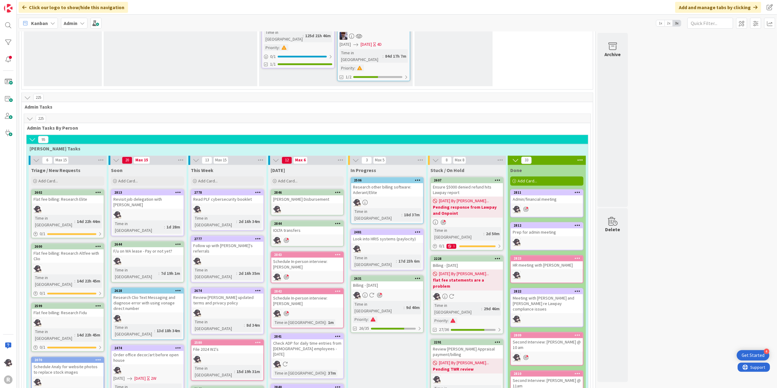
click at [337, 190] on icon at bounding box center [338, 192] width 6 height 4
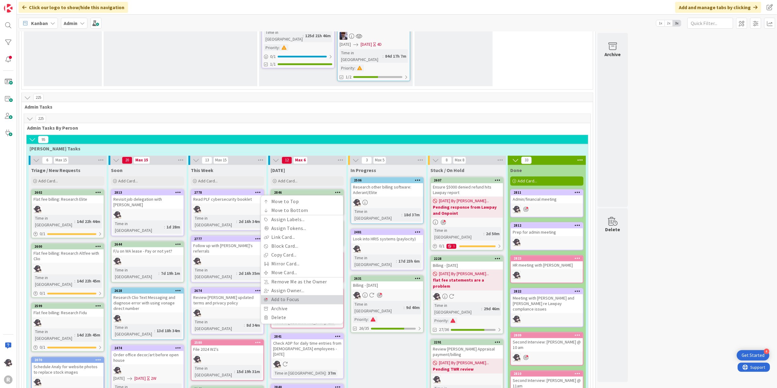
click at [284, 295] on link "Add to Focus" at bounding box center [302, 299] width 82 height 9
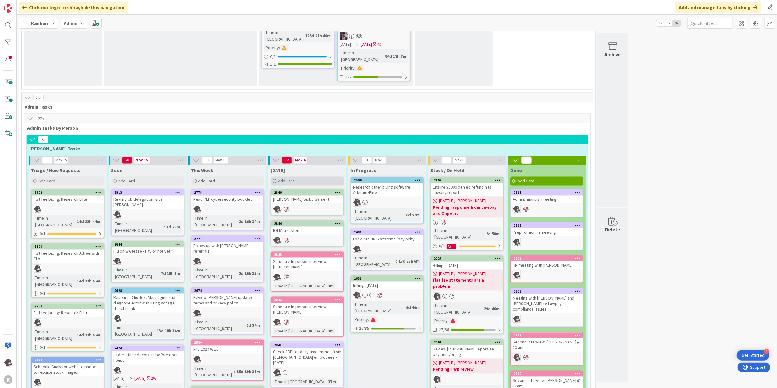
click at [290, 178] on span "Add Card..." at bounding box center [288, 180] width 20 height 5
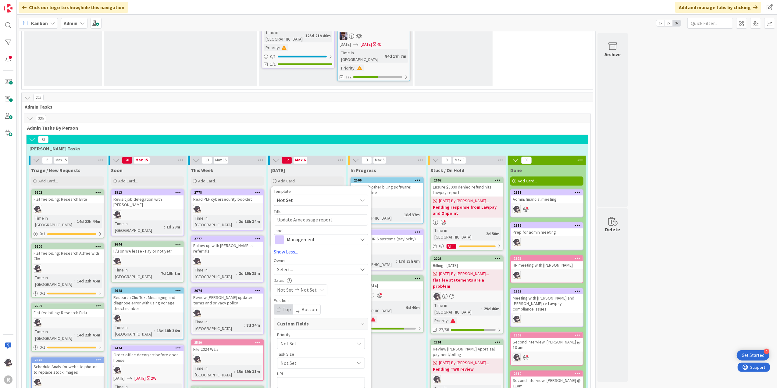
click at [314, 235] on span "Management" at bounding box center [321, 239] width 68 height 9
click at [299, 282] on span "Finance" at bounding box center [334, 286] width 74 height 9
click at [299, 266] on div "Select..." at bounding box center [317, 269] width 80 height 7
click at [304, 305] on span "[PERSON_NAME]" at bounding box center [312, 309] width 30 height 9
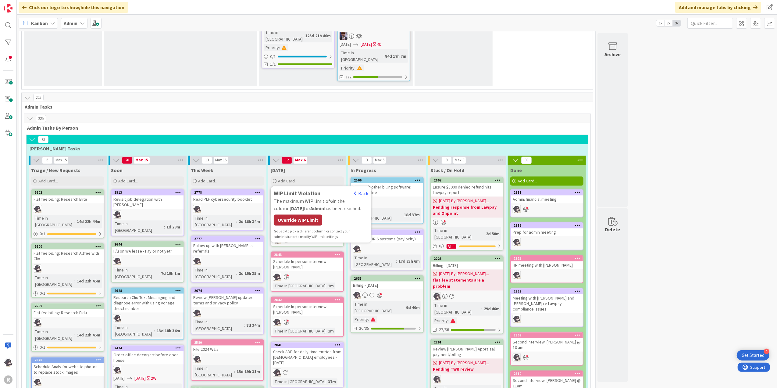
click at [310, 215] on div "Override WIP Limit" at bounding box center [298, 220] width 48 height 11
